Goal: Check status: Check status

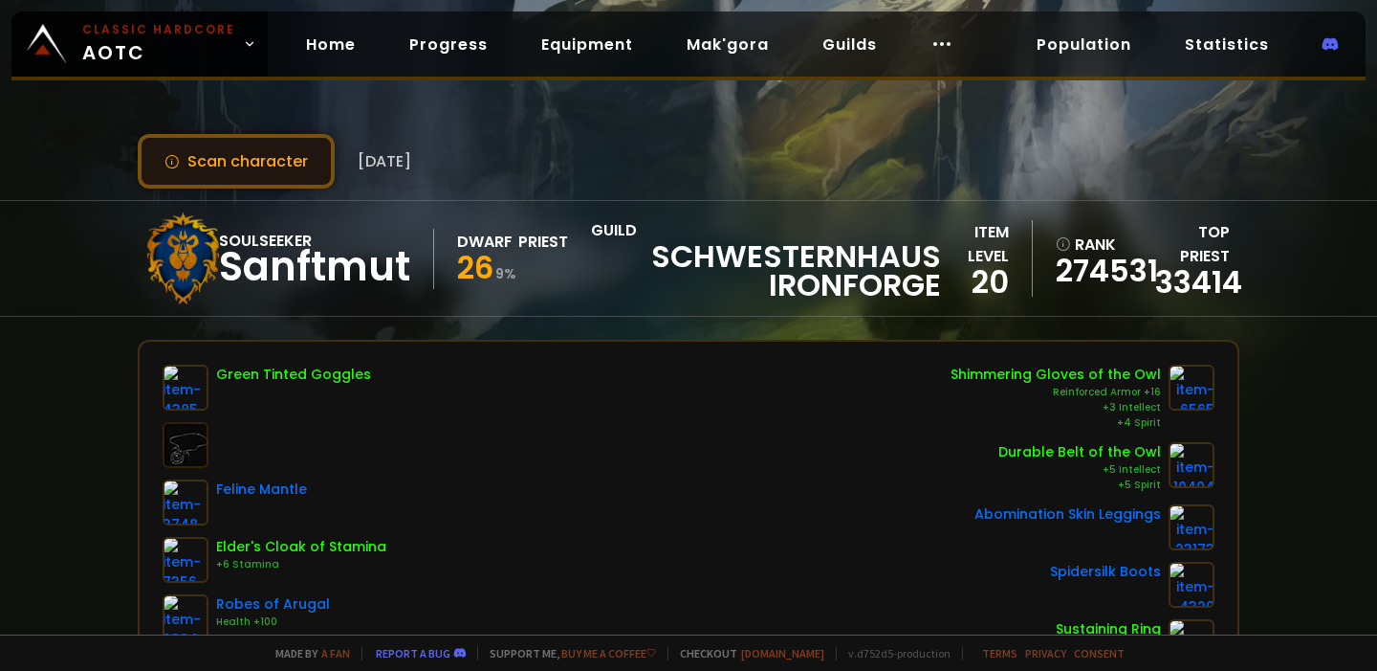
click at [279, 166] on button "Scan character" at bounding box center [236, 161] width 197 height 55
